Goal: Transaction & Acquisition: Purchase product/service

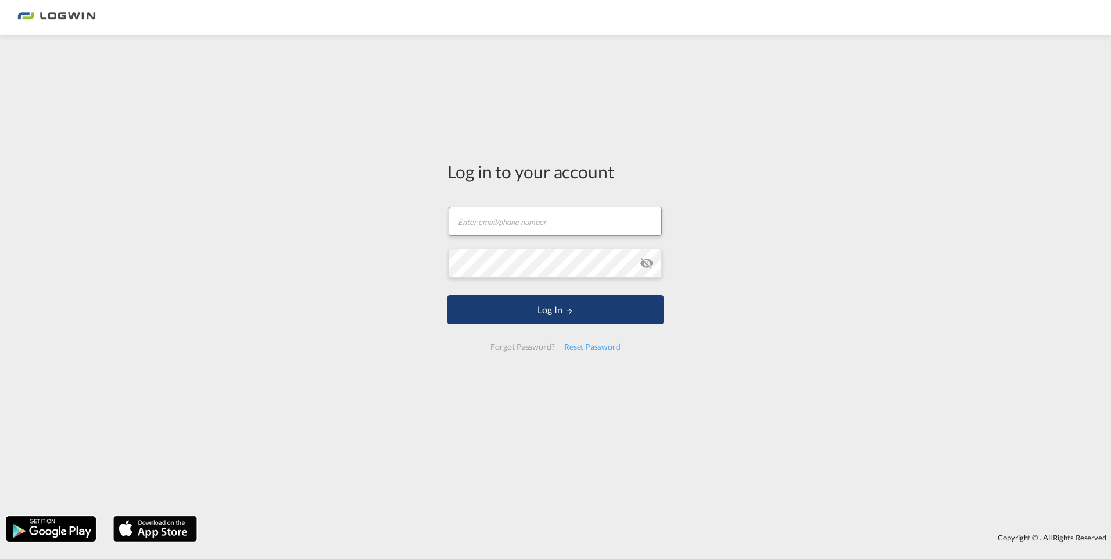
type input "[PERSON_NAME][EMAIL_ADDRESS][DOMAIN_NAME]"
click at [546, 307] on button "Log In" at bounding box center [556, 309] width 216 height 29
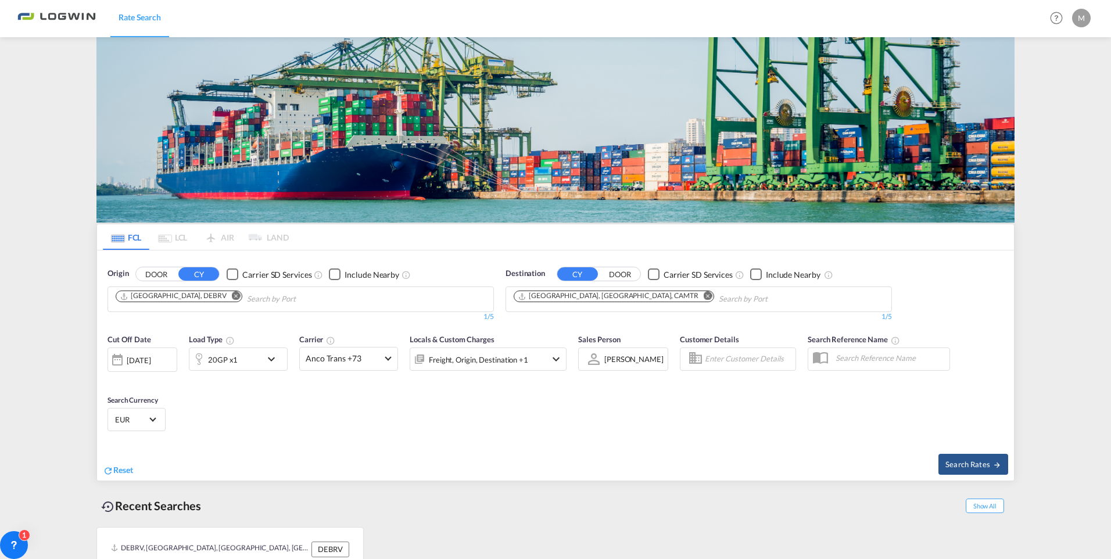
drag, startPoint x: 322, startPoint y: 125, endPoint x: 266, endPoint y: 119, distance: 56.7
click at [322, 290] on input "Chips input." at bounding box center [302, 299] width 110 height 19
click at [704, 296] on md-icon "Remove" at bounding box center [708, 296] width 9 height 9
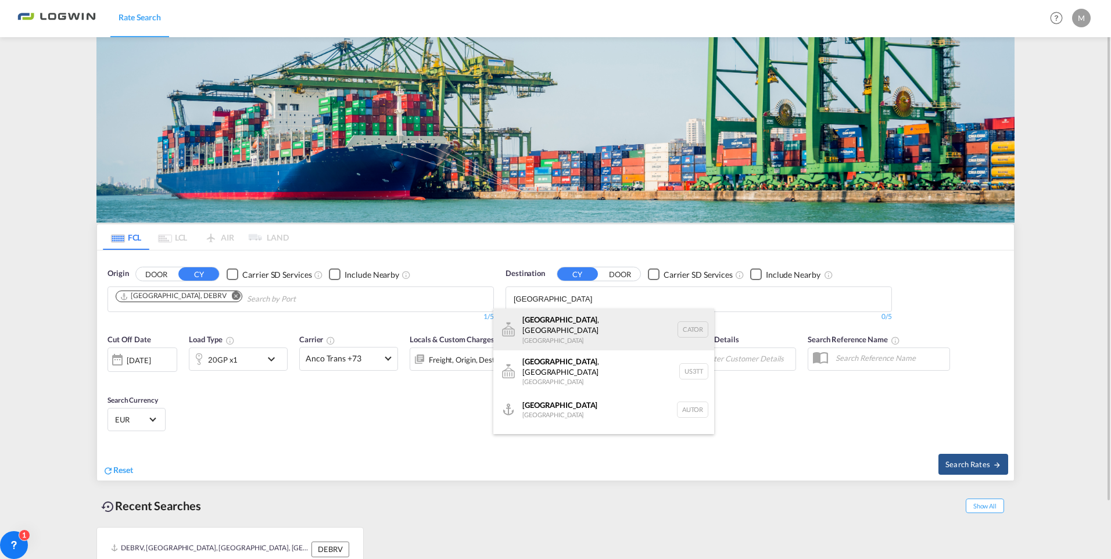
type input "[GEOGRAPHIC_DATA]"
click at [560, 324] on div "[GEOGRAPHIC_DATA] , ON [GEOGRAPHIC_DATA] CATOR" at bounding box center [603, 330] width 221 height 42
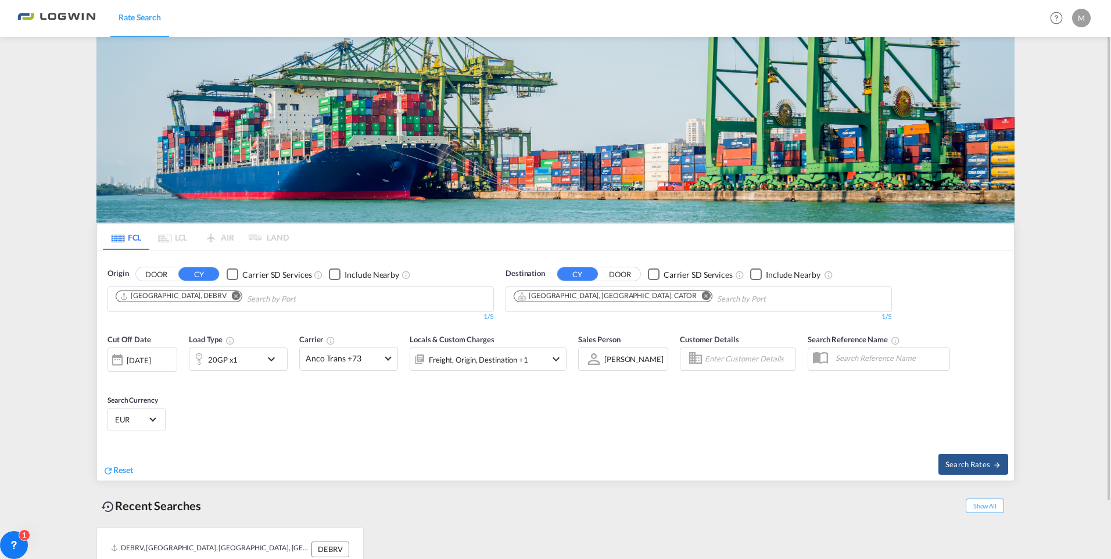
click at [276, 359] on md-icon "icon-chevron-down" at bounding box center [274, 359] width 20 height 14
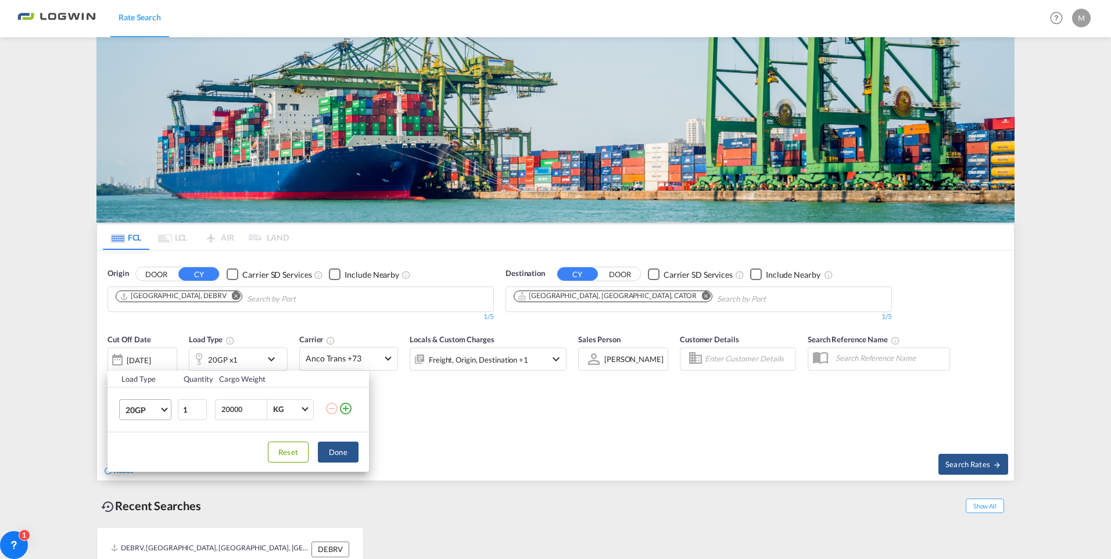
click at [169, 410] on md-select-value "20GP" at bounding box center [147, 410] width 46 height 20
click at [162, 456] on md-option "40HC" at bounding box center [155, 466] width 79 height 28
click at [334, 456] on button "Done" at bounding box center [338, 452] width 41 height 21
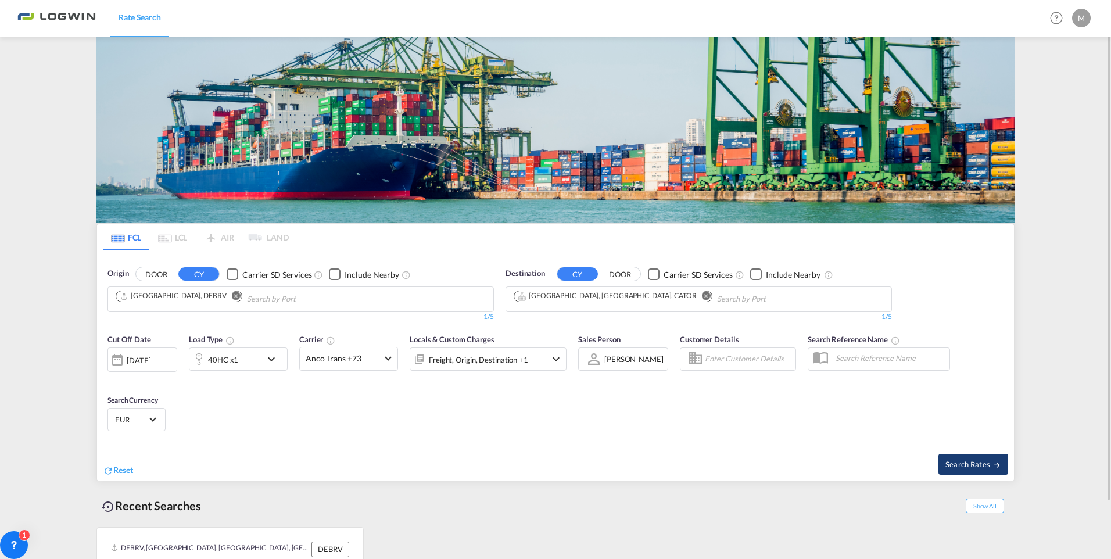
click at [979, 466] on span "Search Rates" at bounding box center [974, 464] width 56 height 9
type input "DEBRV to CATOR / [DATE]"
